Goal: Task Accomplishment & Management: Use online tool/utility

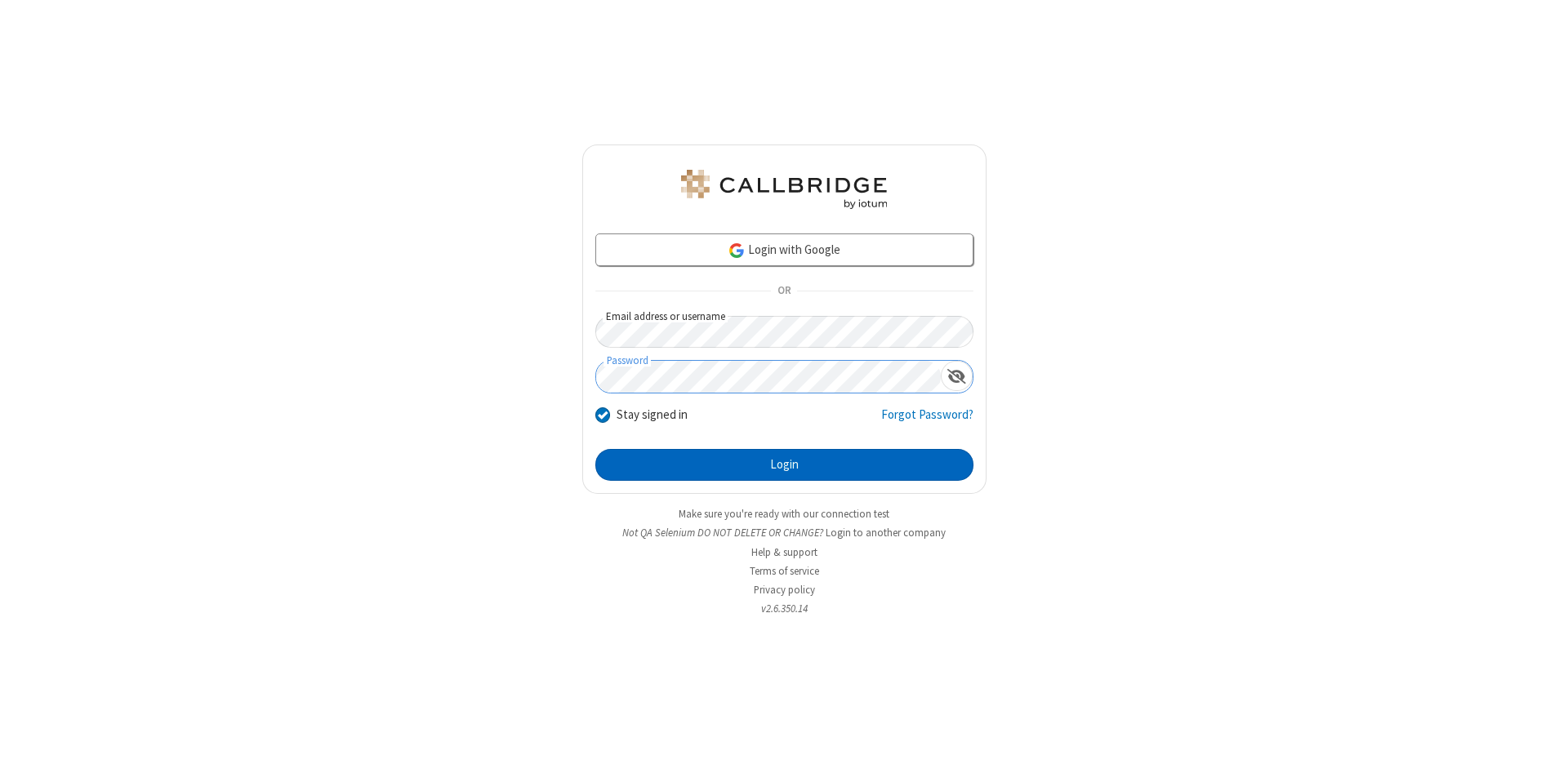
click at [784, 466] on button "Login" at bounding box center [784, 466] width 378 height 33
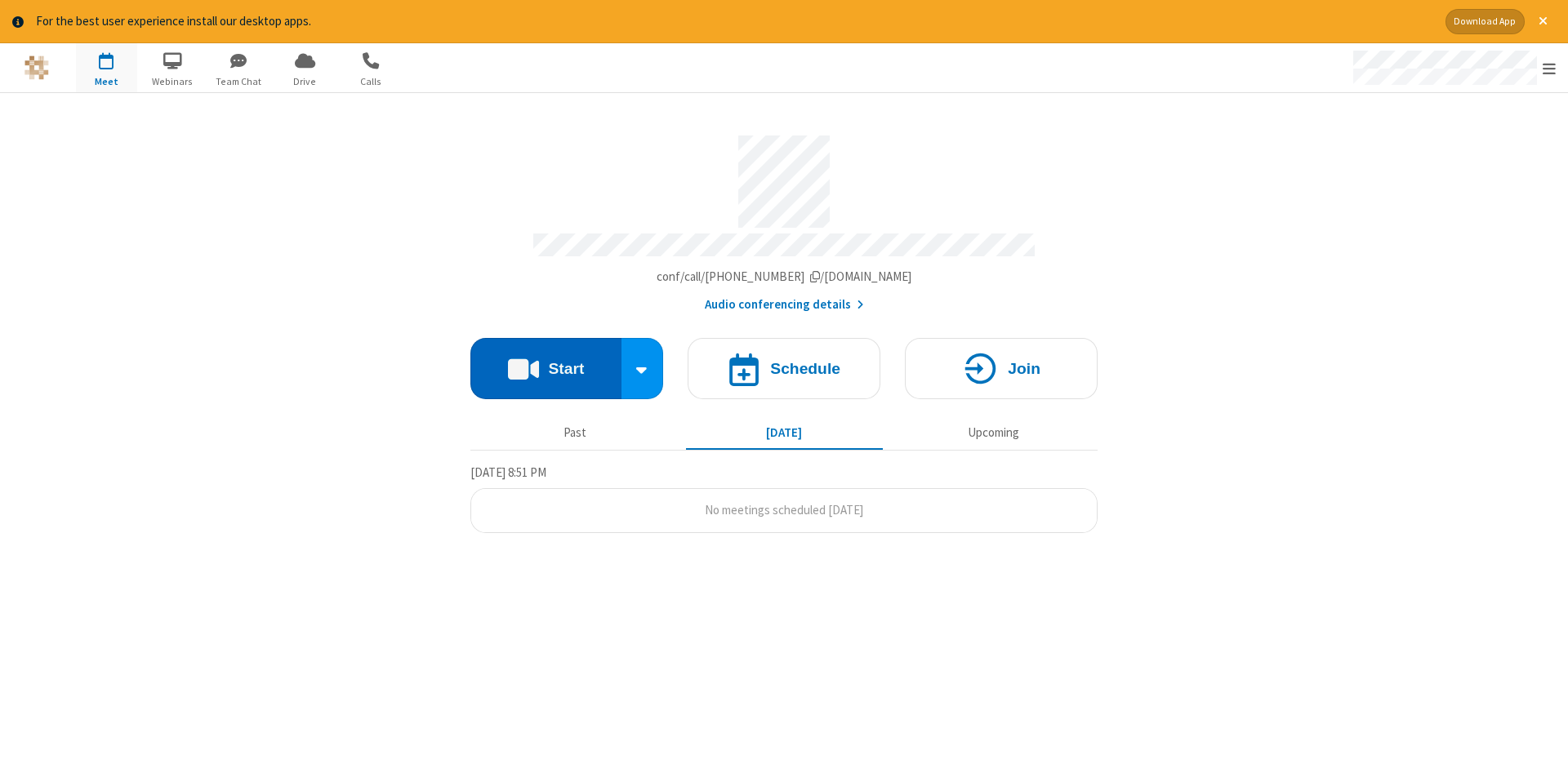
click at [546, 363] on button "Start" at bounding box center [546, 368] width 151 height 61
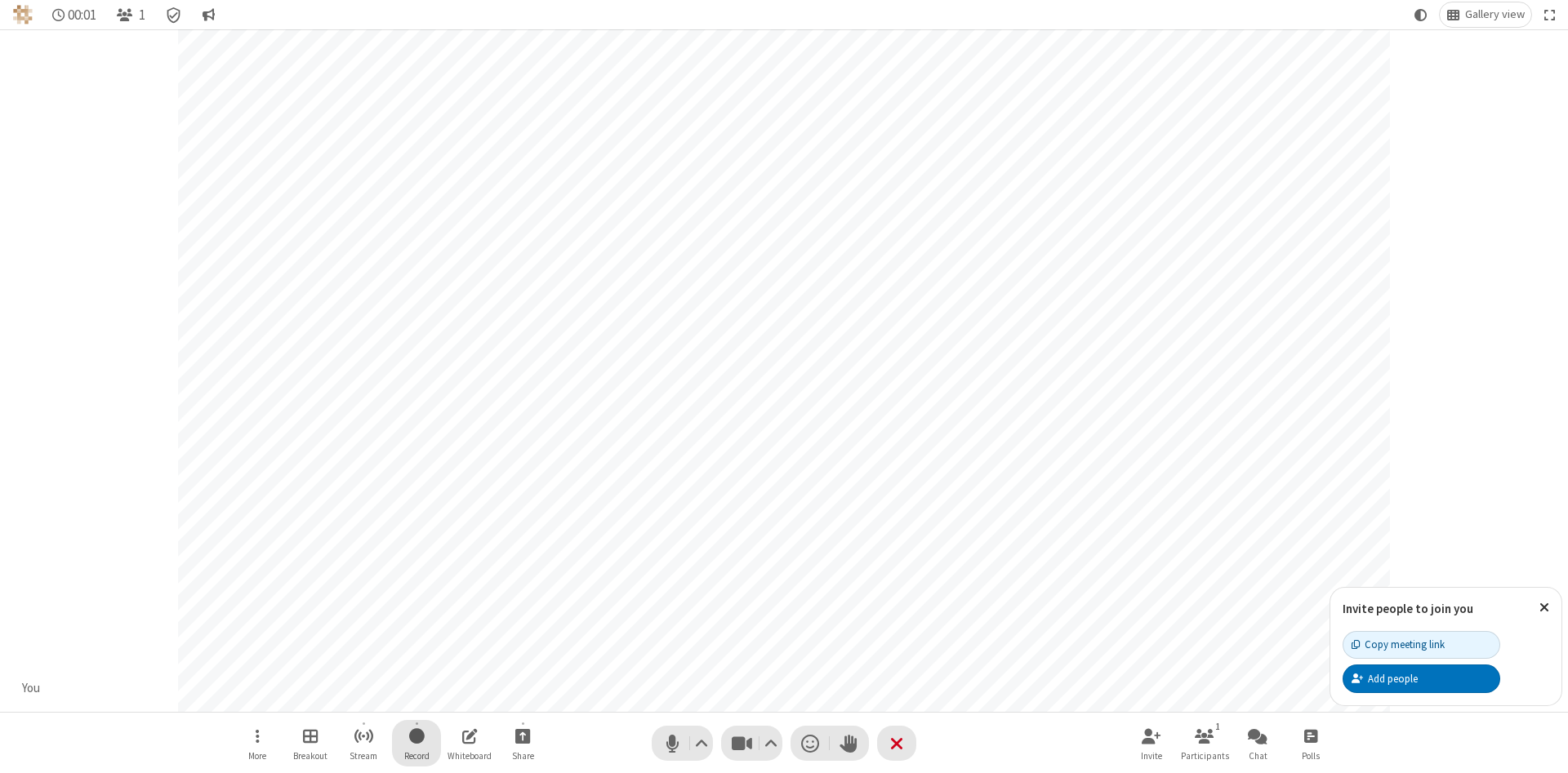
click at [416, 743] on span "Start recording" at bounding box center [417, 736] width 16 height 20
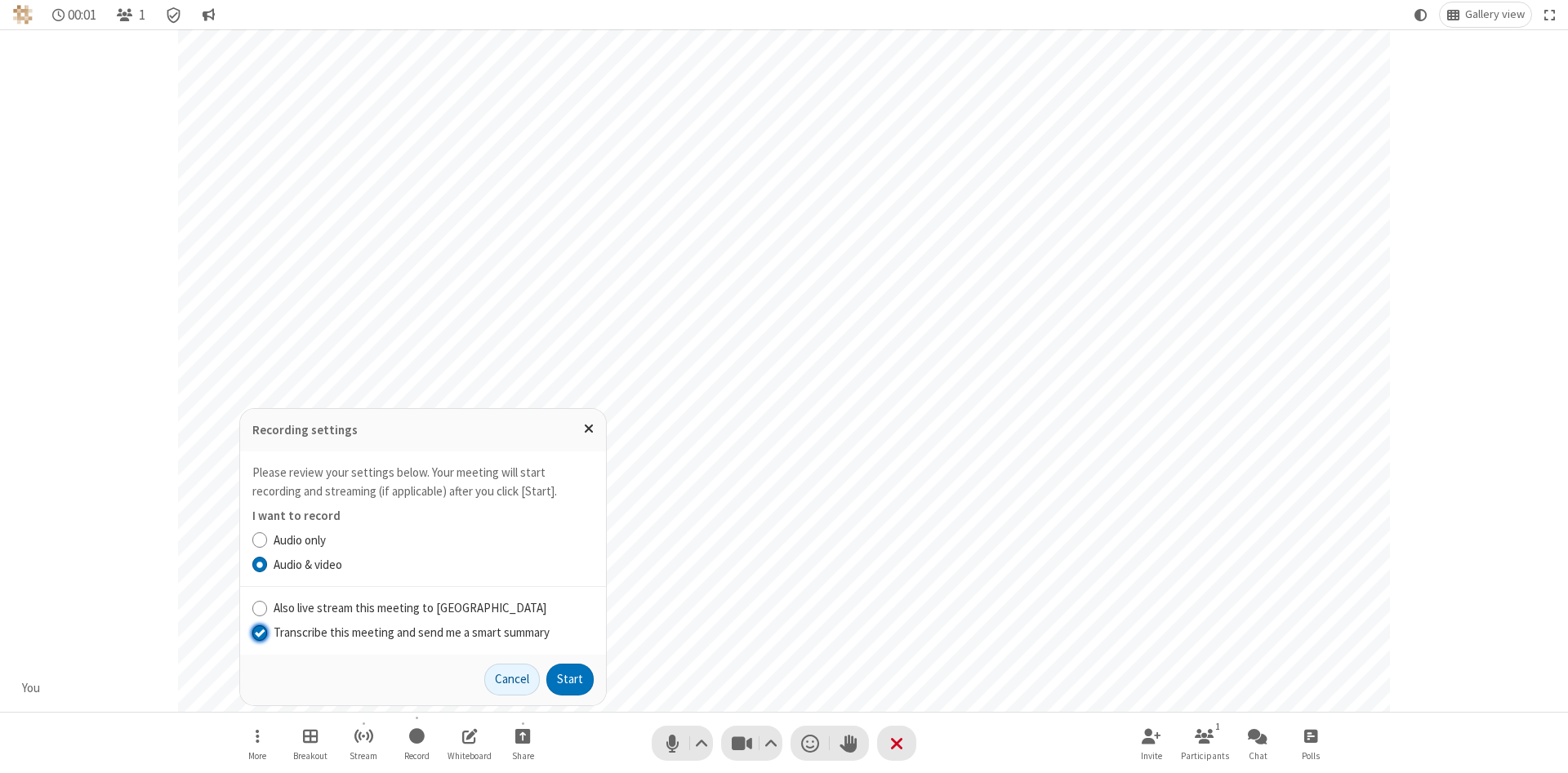
click at [259, 632] on input "Transcribe this meeting and send me a smart summary" at bounding box center [260, 633] width 16 height 18
click at [570, 679] on button "Start" at bounding box center [569, 680] width 48 height 33
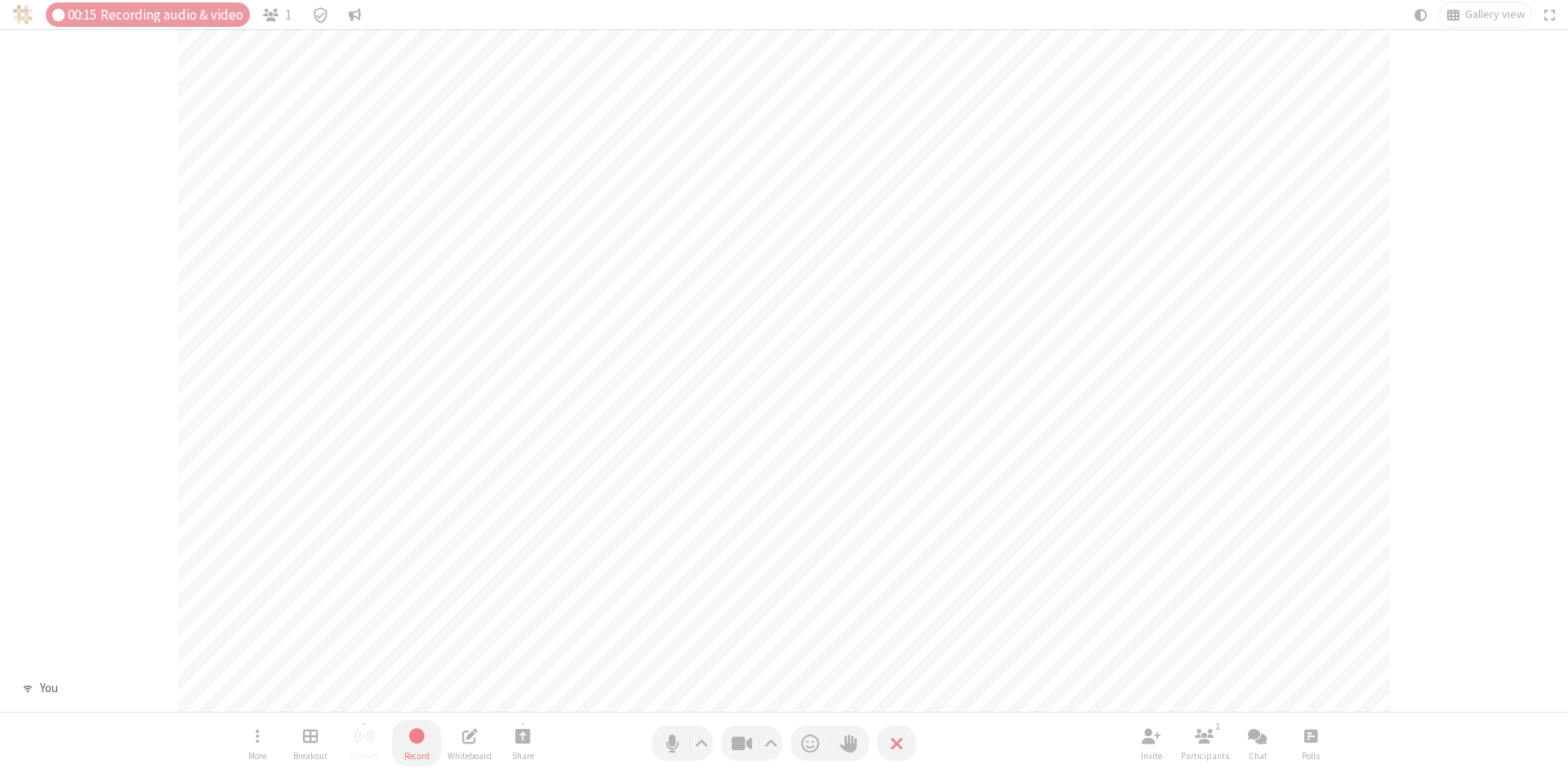
click at [416, 743] on span "Stop recording" at bounding box center [416, 736] width 19 height 20
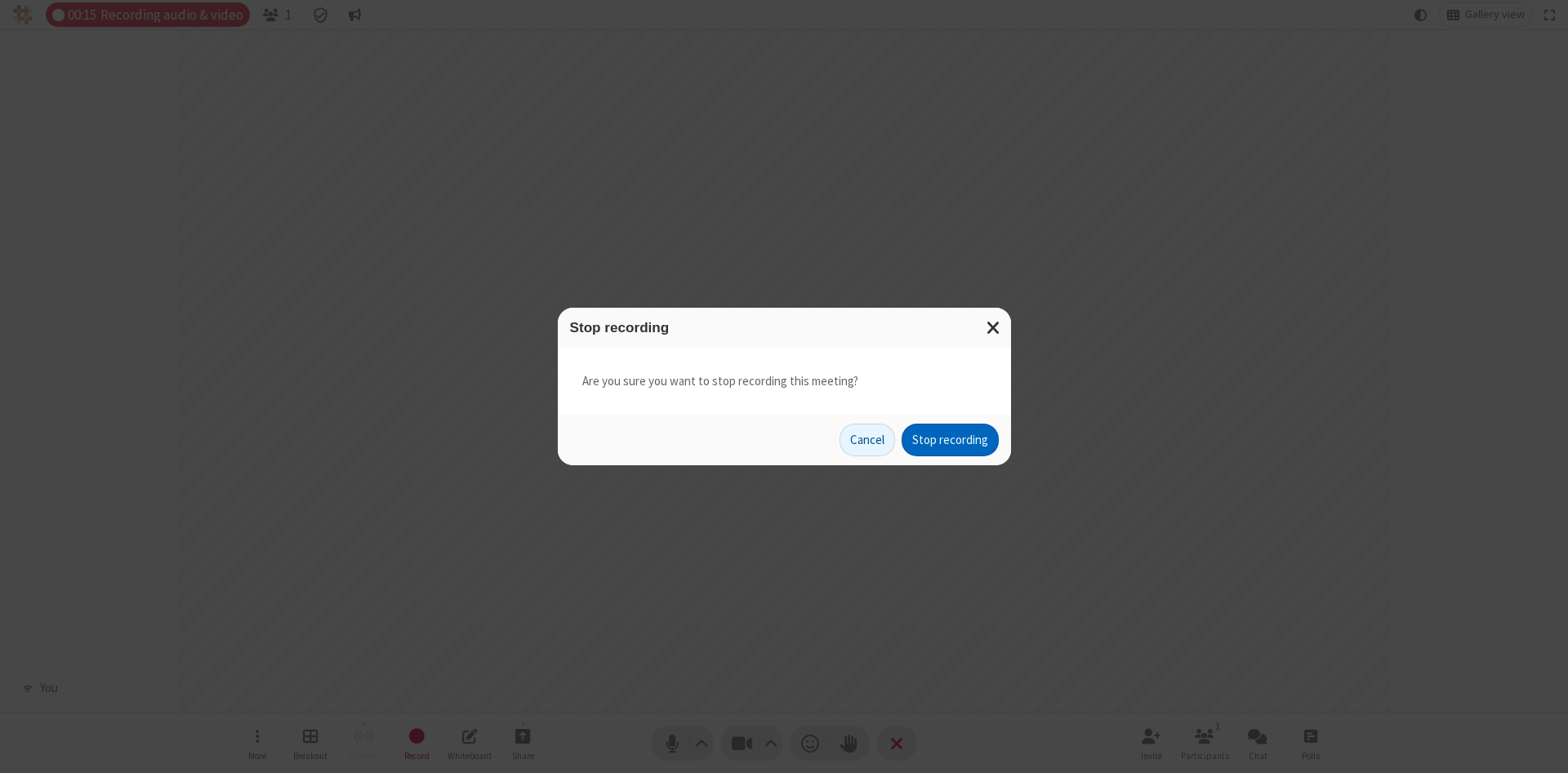
click at [949, 441] on button "Stop recording" at bounding box center [950, 441] width 97 height 33
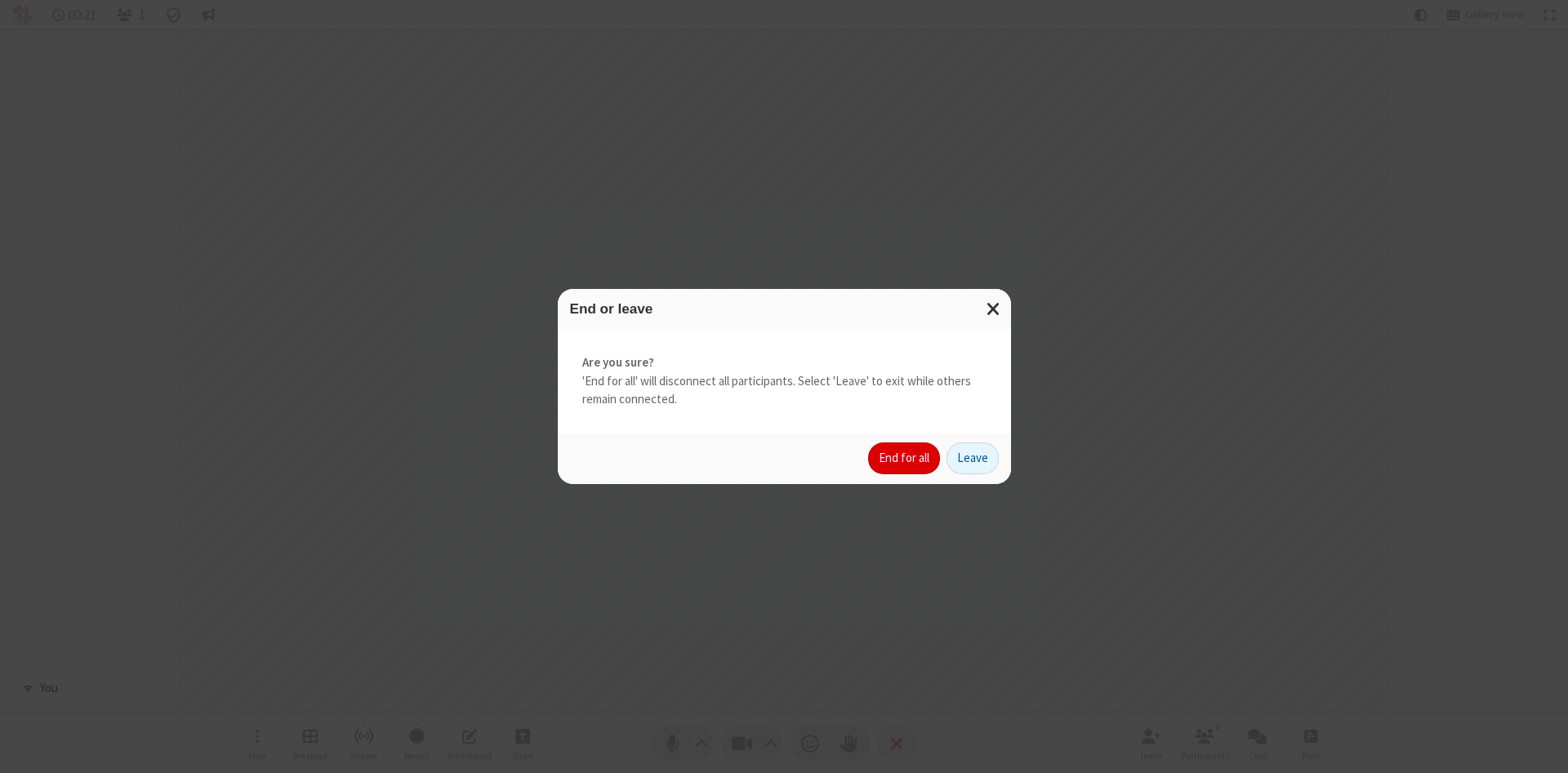
click at [904, 458] on button "End for all" at bounding box center [904, 459] width 72 height 33
